Goal: Task Accomplishment & Management: Complete application form

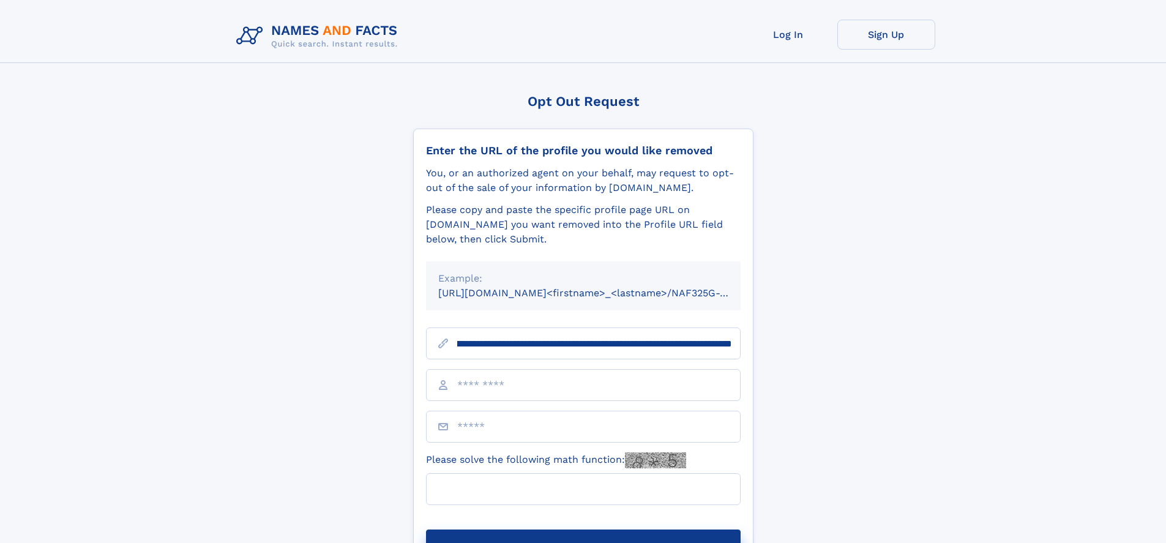
scroll to position [0, 143]
type input "**********"
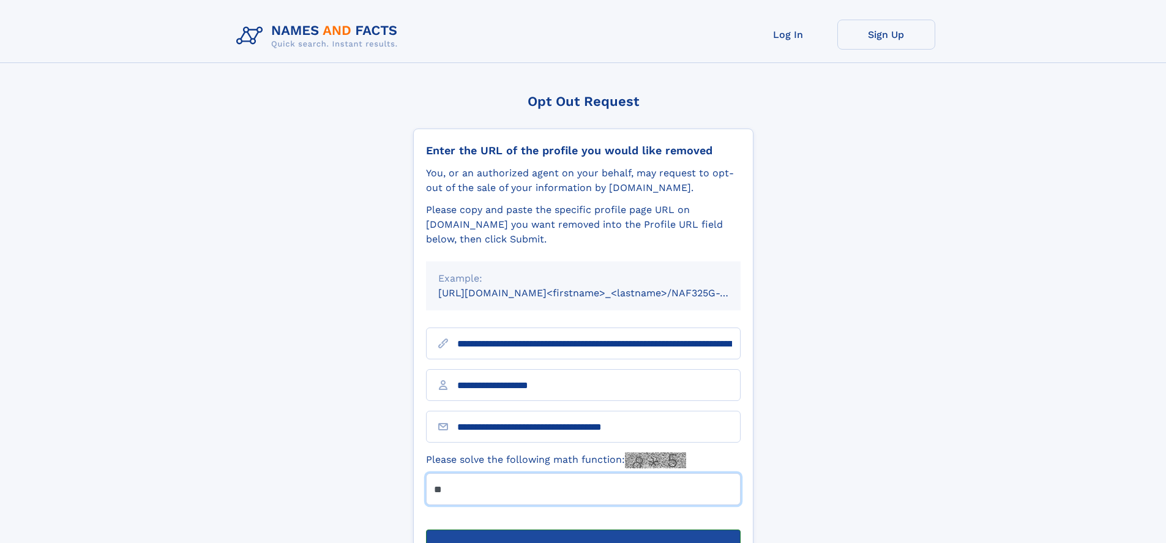
type input "**"
click at [583, 530] on button "Submit Opt Out Request" at bounding box center [583, 549] width 315 height 39
